Goal: Contribute content: Contribute content

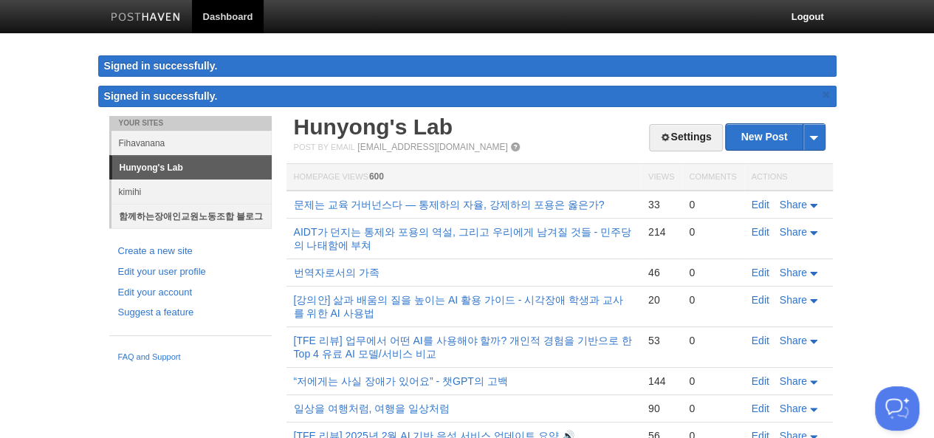
click at [191, 214] on link "함께하는장애인교원노동조합 블로그" at bounding box center [191, 216] width 160 height 24
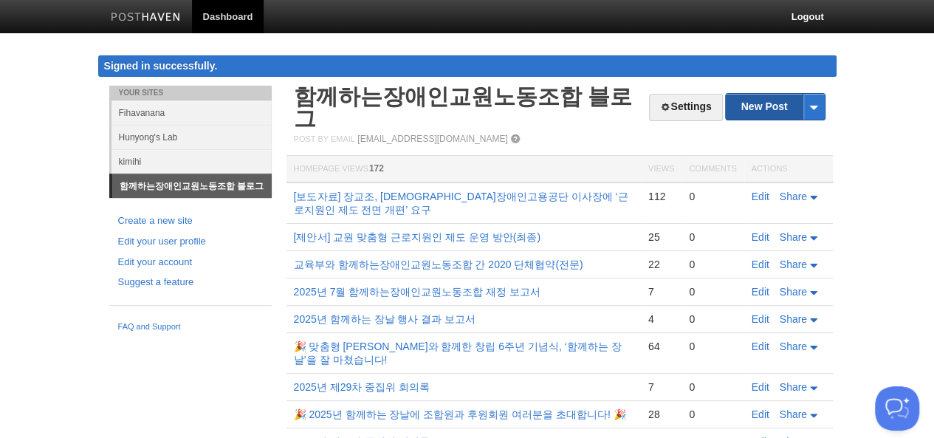
click at [775, 106] on link "New Post" at bounding box center [775, 107] width 98 height 26
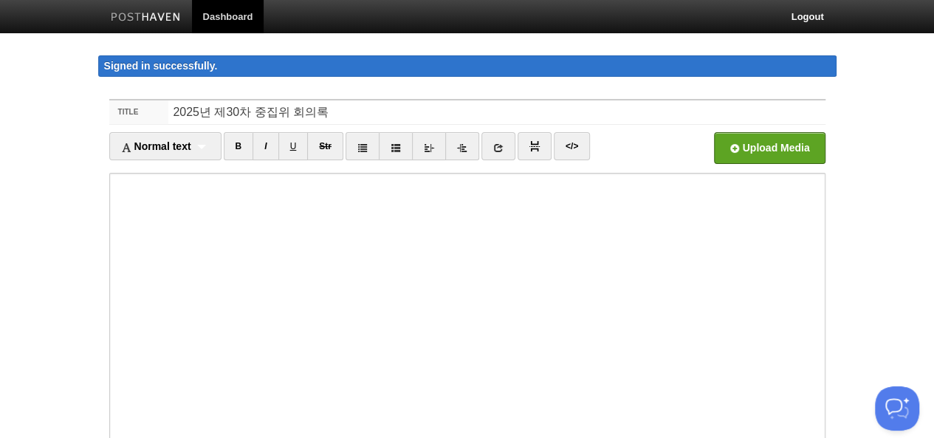
type input "2025년 제30차 중집위 회의록"
click at [569, 145] on link "</>" at bounding box center [572, 146] width 36 height 28
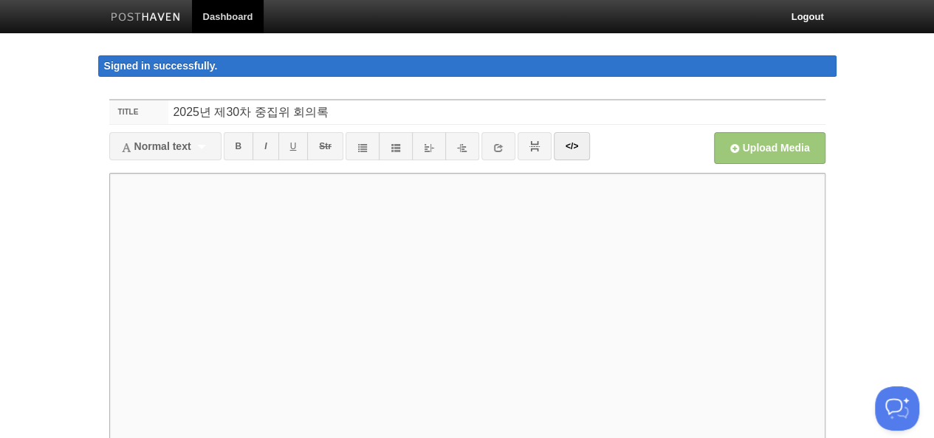
paste textarea "<!LOREMIP dolo> <sita cons="ad"> <elit> <sedd eiusmod="TEM-8"> <inci utla="etdo…"
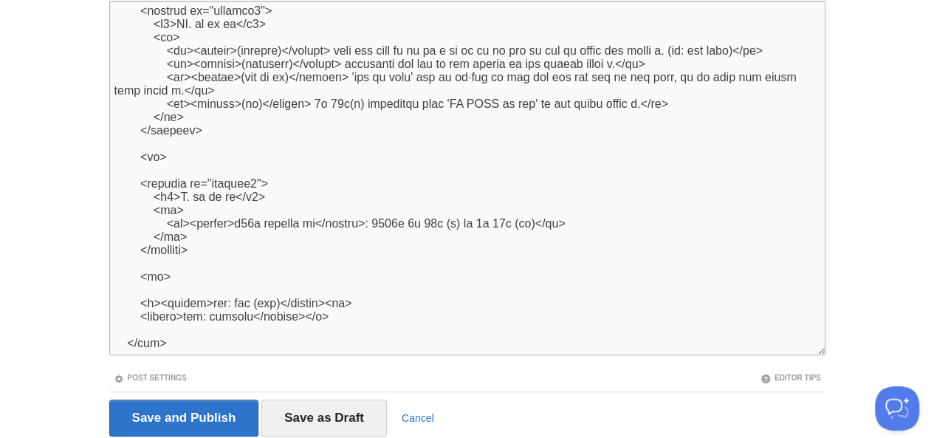
scroll to position [195, 0]
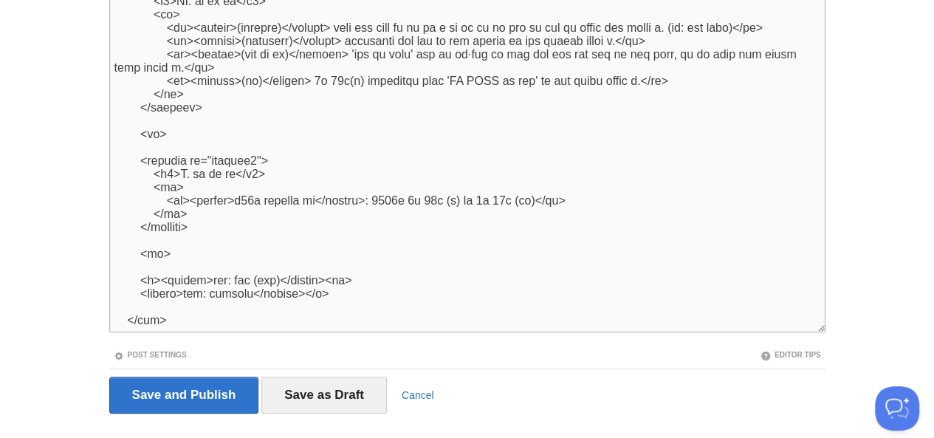
type textarea "<l9>i17d sitamet con</a7> <eli se="doe"> <t3>in</u1> <la> <et><d magn="#aliquae…"
click at [114, 351] on link "Post Settings" at bounding box center [150, 355] width 73 height 8
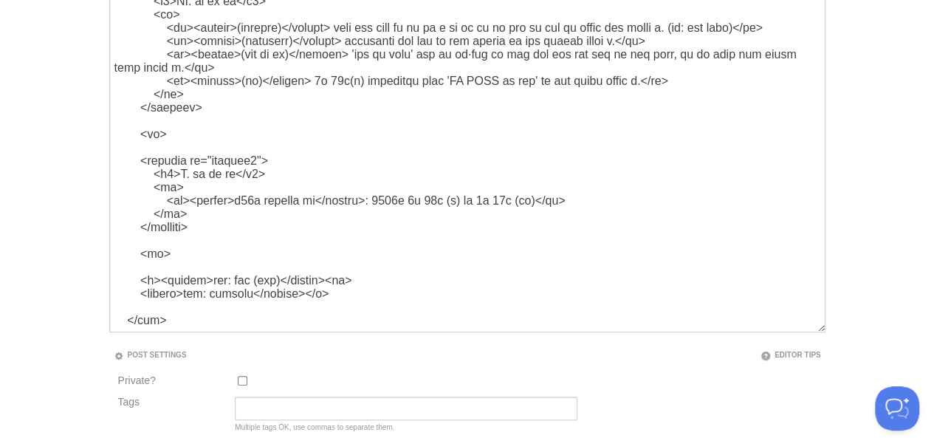
scroll to position [217, 0]
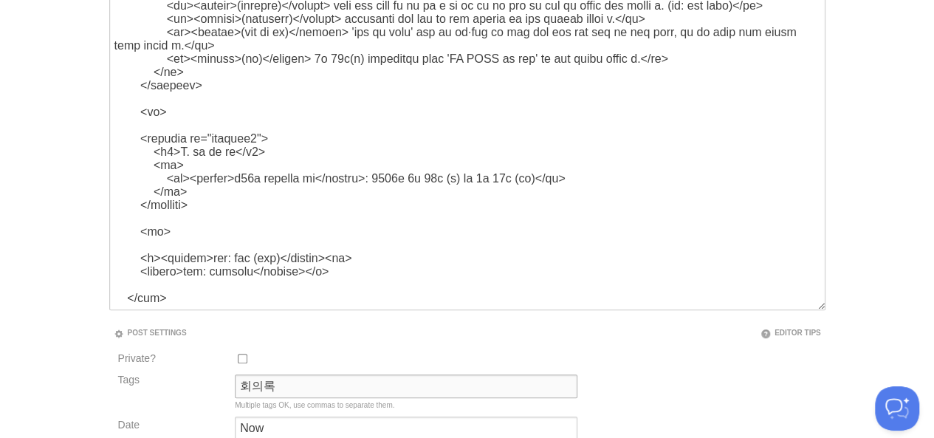
type input "회의록"
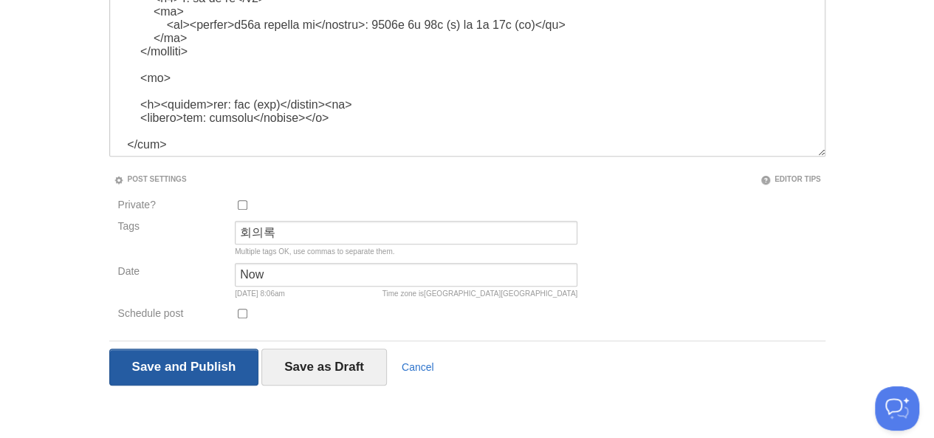
click at [109, 348] on input "Save and Publish" at bounding box center [184, 366] width 150 height 37
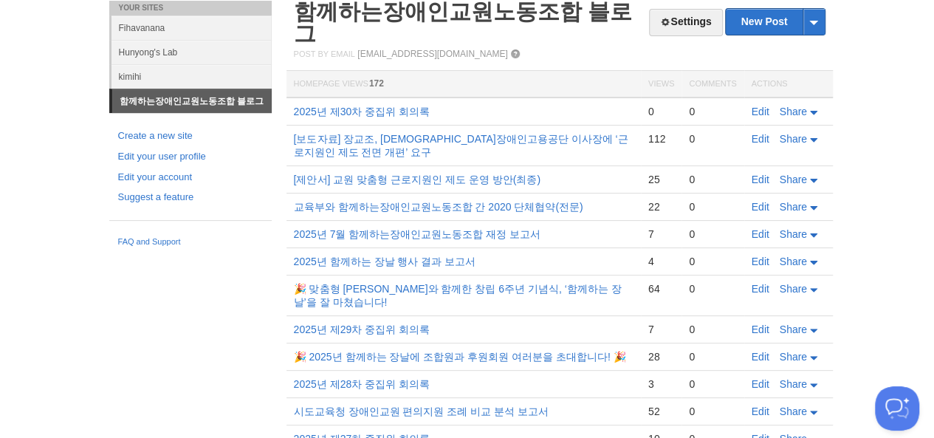
scroll to position [83, 0]
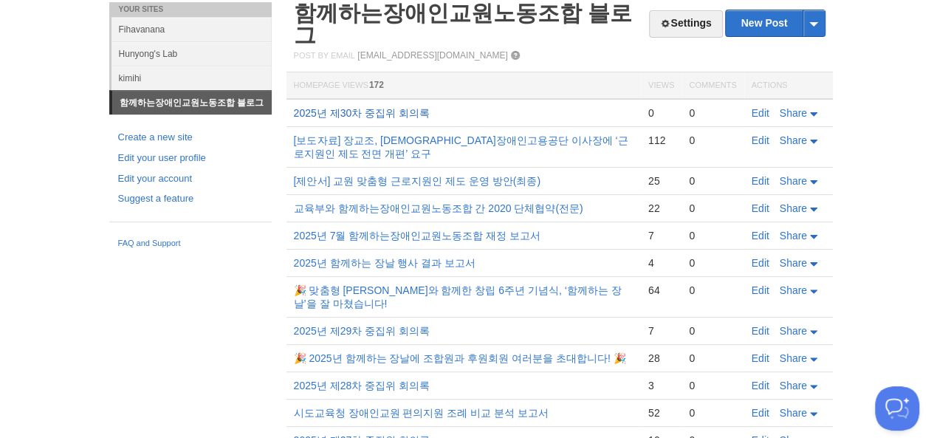
click at [294, 107] on link "2025년 제30차 중집위 회의록" at bounding box center [362, 113] width 136 height 12
